Goal: Task Accomplishment & Management: Complete application form

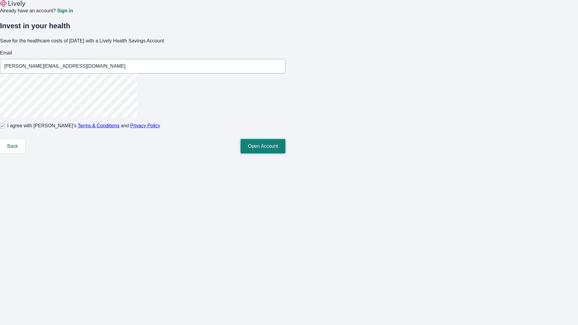
click at [286, 154] on button "Open Account" at bounding box center [263, 146] width 45 height 14
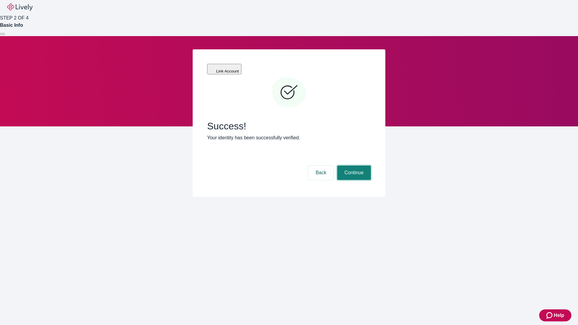
click at [353, 166] on button "Continue" at bounding box center [354, 173] width 34 height 14
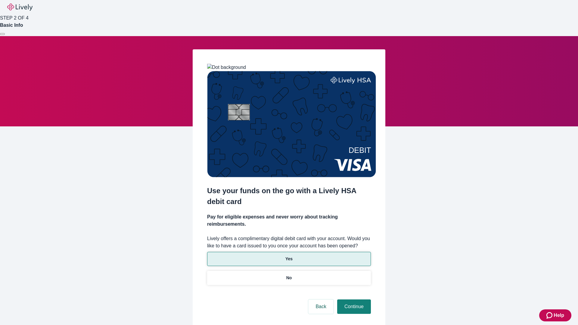
click at [289, 256] on p "Yes" at bounding box center [289, 259] width 7 height 6
click at [353, 300] on button "Continue" at bounding box center [354, 307] width 34 height 14
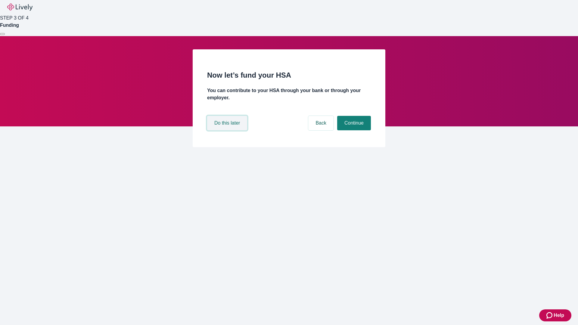
click at [228, 130] on button "Do this later" at bounding box center [227, 123] width 40 height 14
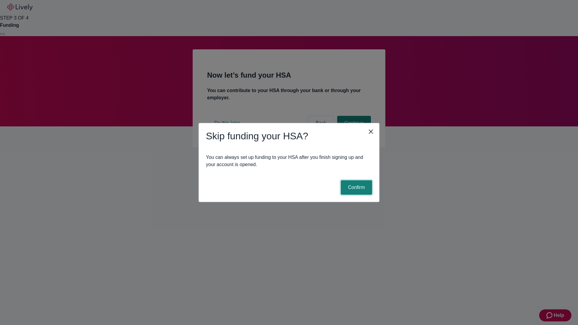
click at [356, 188] on button "Confirm" at bounding box center [356, 187] width 31 height 14
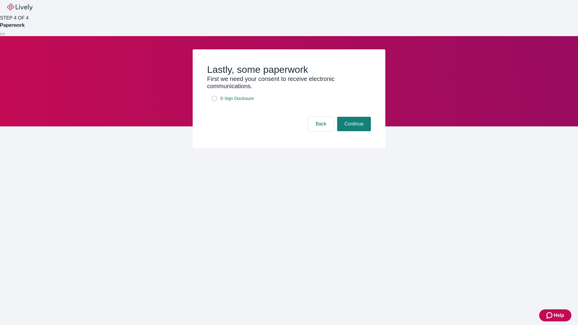
click at [214, 101] on input "E-Sign Disclosure" at bounding box center [214, 98] width 5 height 5
checkbox input "true"
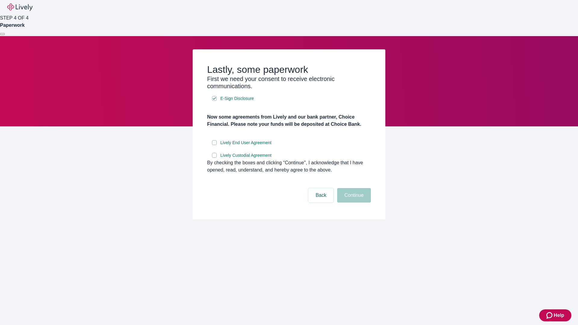
click at [214, 145] on input "Lively End User Agreement" at bounding box center [214, 142] width 5 height 5
checkbox input "true"
click at [214, 158] on input "Lively Custodial Agreement" at bounding box center [214, 155] width 5 height 5
checkbox input "true"
click at [353, 203] on button "Continue" at bounding box center [354, 195] width 34 height 14
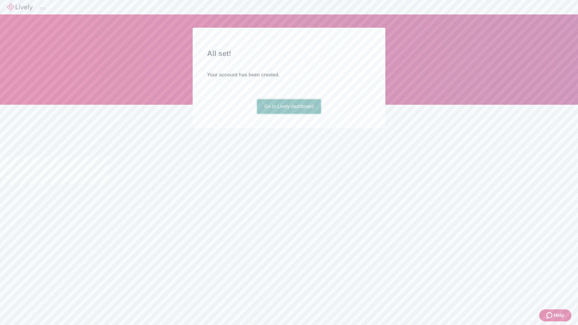
click at [289, 114] on link "Go to Lively dashboard" at bounding box center [289, 106] width 64 height 14
